Goal: Communication & Community: Participate in discussion

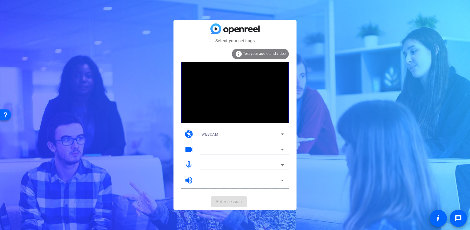
click at [190, 166] on mat-icon "mic_none" at bounding box center [188, 164] width 9 height 9
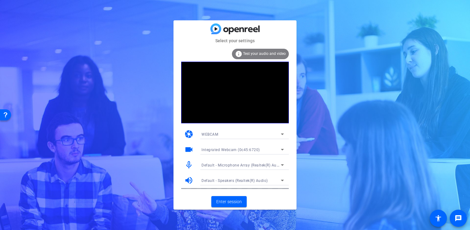
click at [188, 162] on mat-icon "mic_none" at bounding box center [188, 164] width 9 height 9
click at [221, 168] on div "Default - Microphone Array (Realtek(R) Audio)" at bounding box center [241, 165] width 79 height 8
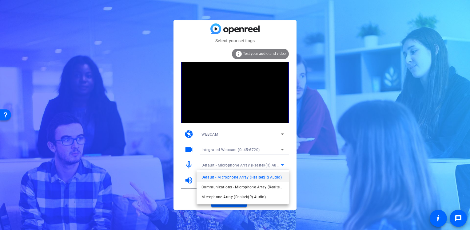
click at [221, 168] on div at bounding box center [235, 115] width 470 height 230
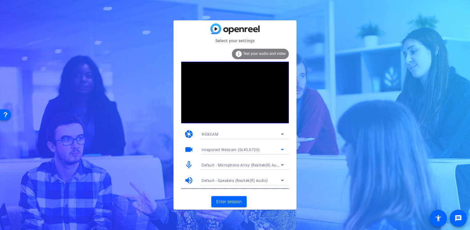
click at [223, 149] on span "Integrated Webcam (0c45:6720)" at bounding box center [231, 149] width 58 height 4
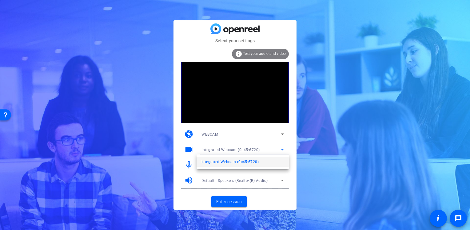
click at [223, 149] on div at bounding box center [235, 115] width 470 height 230
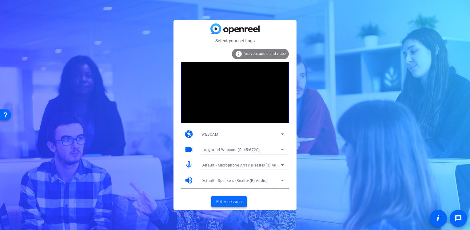
click at [228, 202] on span "Enter session" at bounding box center [229, 201] width 26 height 6
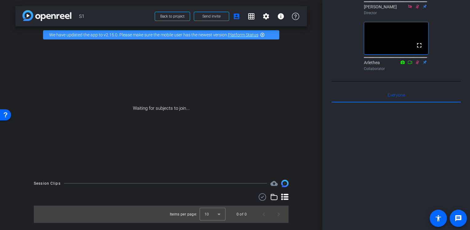
scroll to position [62, 0]
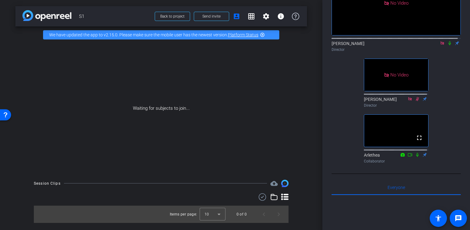
click at [447, 46] on mat-icon at bounding box center [449, 43] width 7 height 6
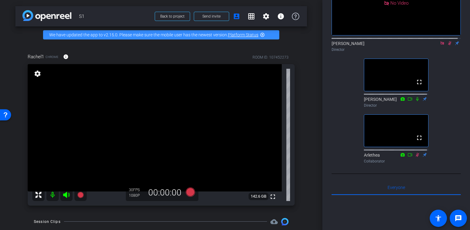
click at [447, 45] on icon at bounding box center [449, 43] width 5 height 4
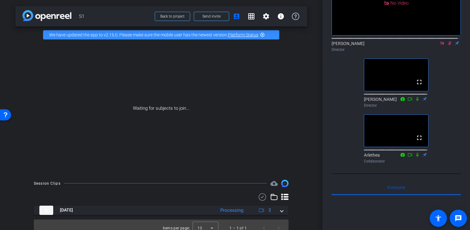
click at [447, 52] on div "[PERSON_NAME] Director" at bounding box center [396, 46] width 129 height 12
click at [447, 45] on icon at bounding box center [449, 43] width 5 height 4
click at [446, 46] on mat-icon at bounding box center [449, 43] width 7 height 6
click at [447, 52] on div "[PERSON_NAME] Director" at bounding box center [396, 46] width 129 height 12
click at [448, 45] on icon at bounding box center [449, 43] width 3 height 4
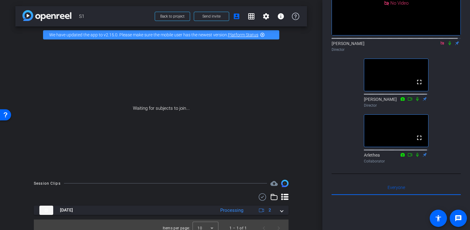
click at [449, 45] on icon at bounding box center [450, 43] width 2 height 4
click at [448, 45] on icon at bounding box center [449, 43] width 3 height 4
click at [447, 45] on icon at bounding box center [449, 43] width 5 height 4
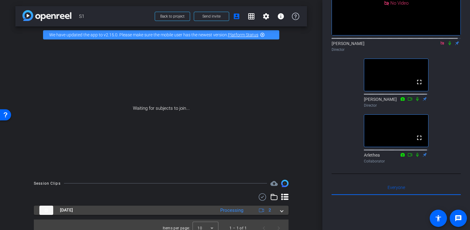
click at [281, 210] on span at bounding box center [282, 209] width 2 height 6
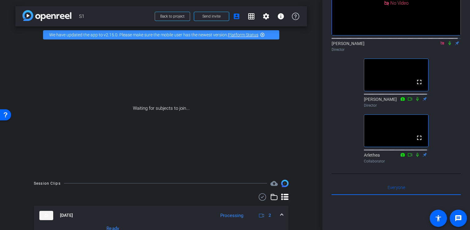
scroll to position [50, 0]
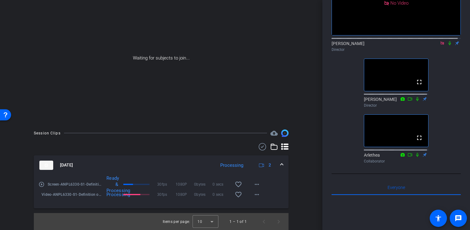
click at [448, 45] on icon at bounding box center [449, 43] width 5 height 4
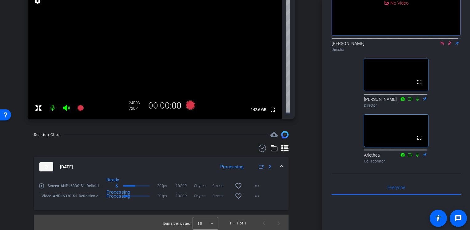
scroll to position [88, 0]
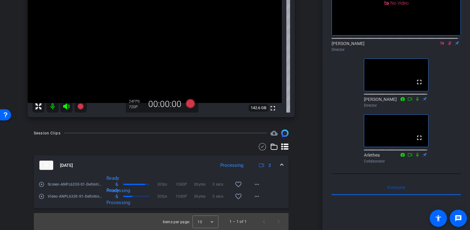
click at [447, 45] on icon at bounding box center [449, 43] width 5 height 4
click at [446, 46] on mat-icon at bounding box center [449, 43] width 7 height 6
click at [449, 45] on icon at bounding box center [449, 43] width 5 height 4
click at [447, 45] on icon at bounding box center [449, 43] width 5 height 4
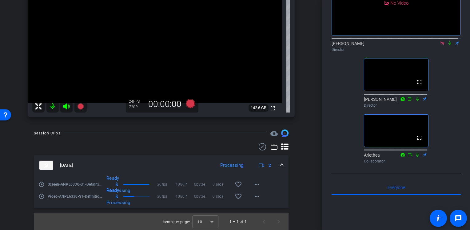
click at [447, 45] on icon at bounding box center [449, 43] width 5 height 4
click at [448, 45] on icon at bounding box center [449, 43] width 3 height 4
click at [447, 45] on icon at bounding box center [449, 43] width 5 height 4
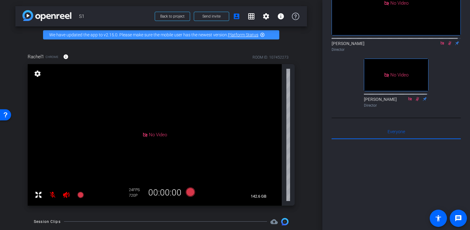
scroll to position [89, 0]
